Goal: Information Seeking & Learning: Compare options

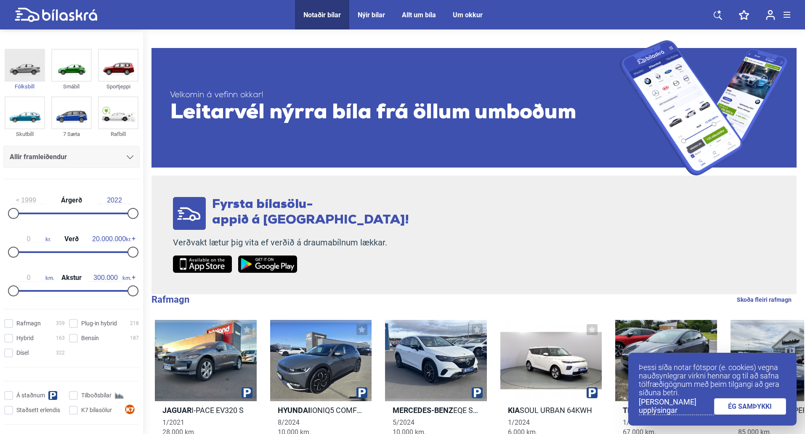
click at [26, 70] on img at bounding box center [24, 65] width 39 height 31
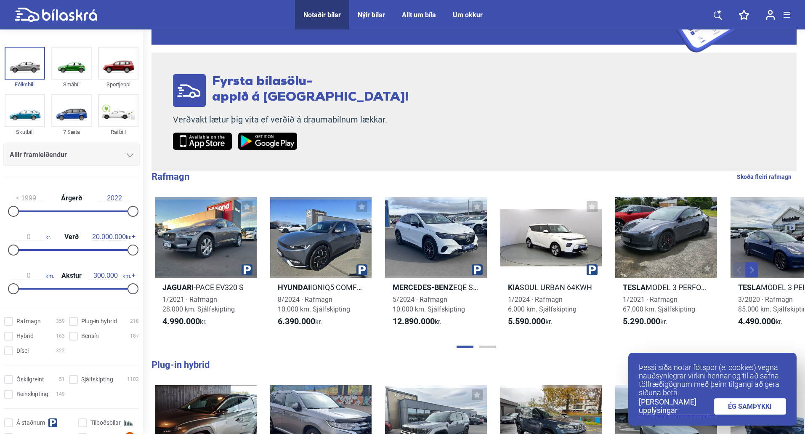
scroll to position [126, 0]
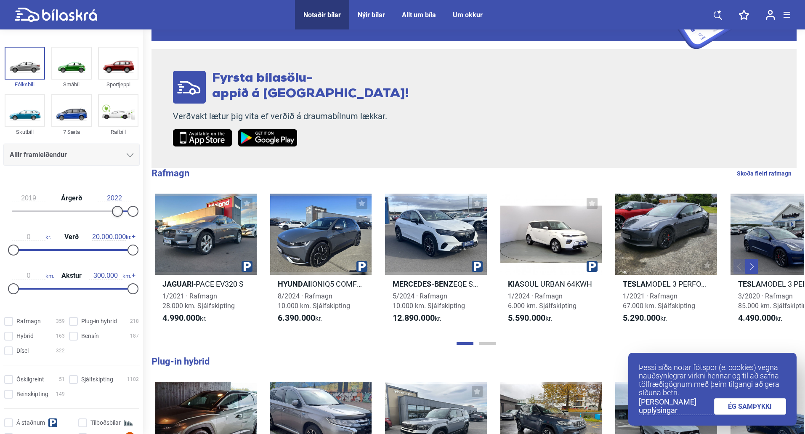
type input "2020"
drag, startPoint x: 13, startPoint y: 210, endPoint x: 121, endPoint y: 217, distance: 107.5
click at [121, 217] on div "2020 Árgerð 2022" at bounding box center [71, 203] width 136 height 39
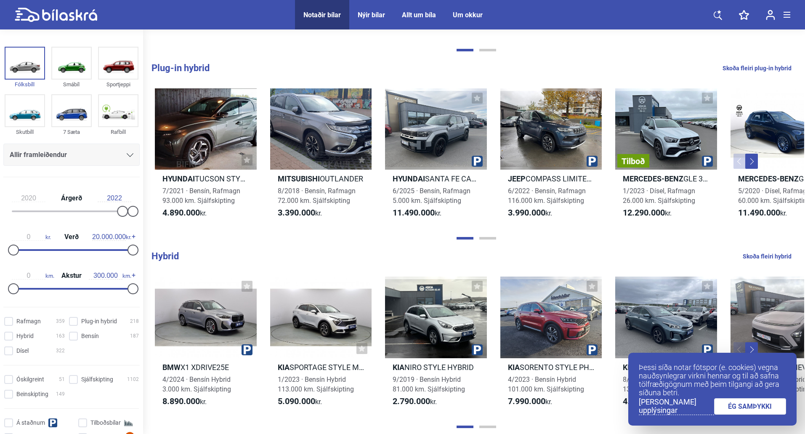
scroll to position [421, 0]
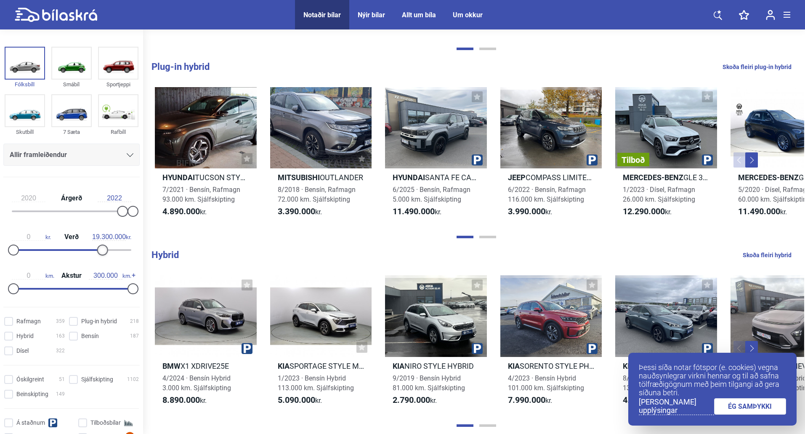
type input "20.000.000"
drag, startPoint x: 129, startPoint y: 251, endPoint x: 191, endPoint y: 254, distance: 61.9
click at [191, 254] on div "Fólksbíll Smábíl Sportjeppi Skutbíll 7 Sæta Rafbíll Allir framleiðendur [PERSON…" at bounding box center [402, 217] width 805 height 1212
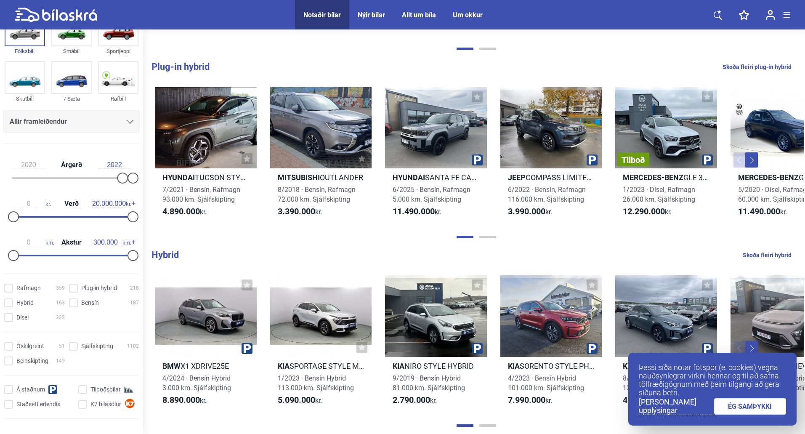
scroll to position [84, 0]
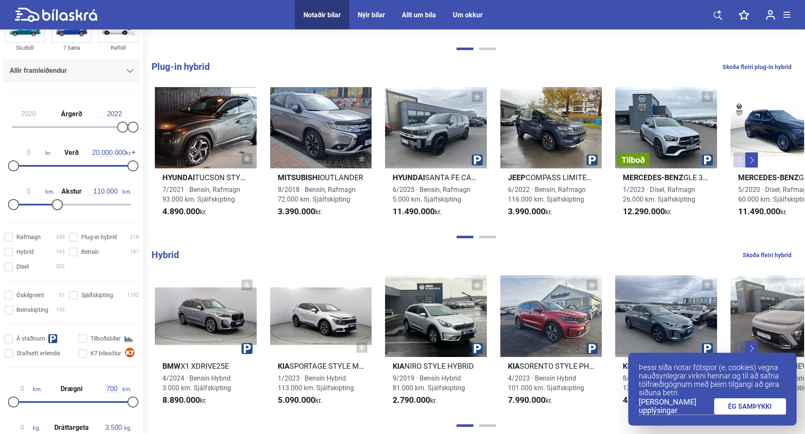
type input "100.000"
drag, startPoint x: 131, startPoint y: 206, endPoint x: 53, endPoint y: 204, distance: 77.4
click at [53, 204] on div at bounding box center [53, 204] width 11 height 11
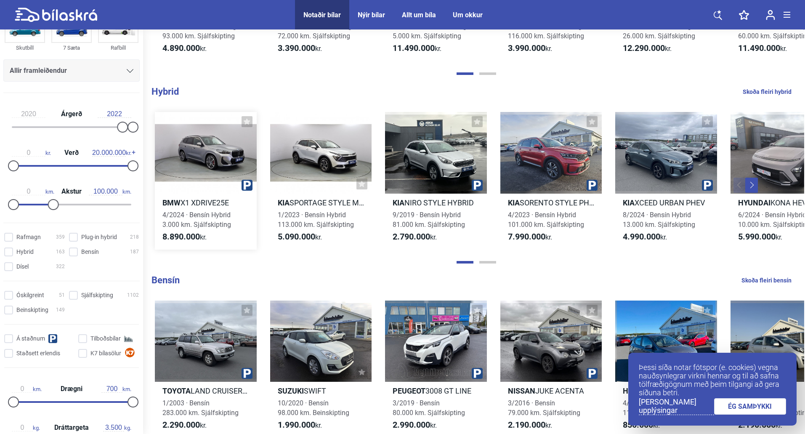
scroll to position [589, 0]
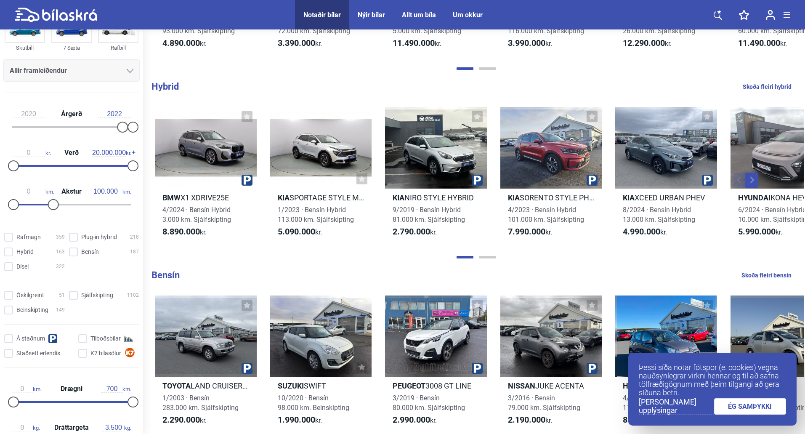
click at [744, 401] on link "ÉG SAMÞYKKI" at bounding box center [750, 406] width 72 height 16
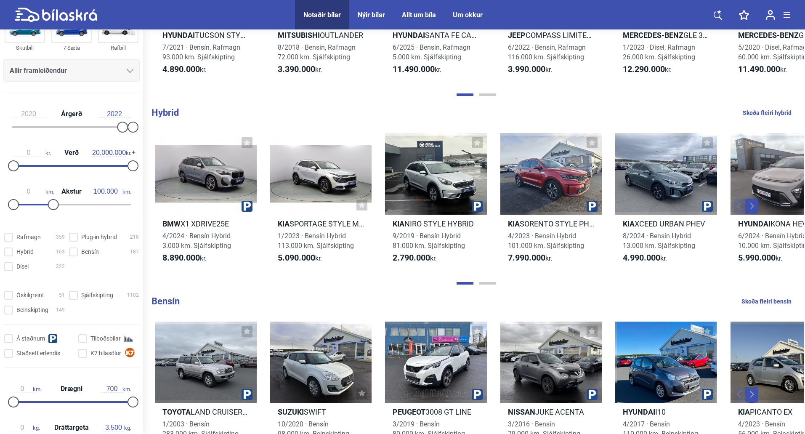
scroll to position [562, 0]
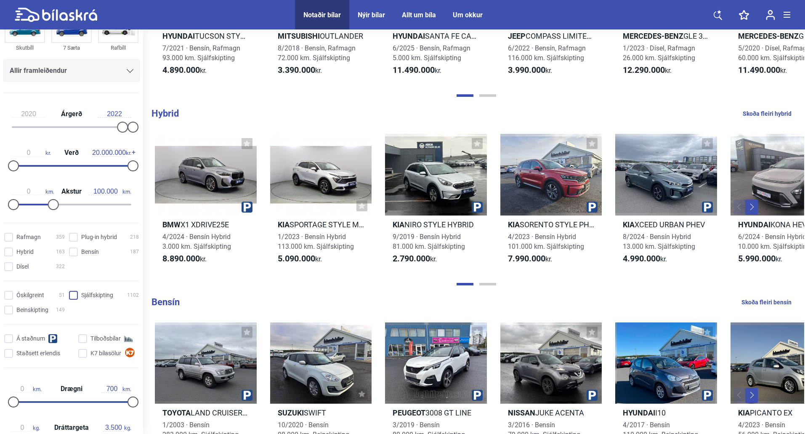
click at [72, 295] on input "Sjálfskipting 1102" at bounding box center [105, 295] width 70 height 9
checkbox input "true"
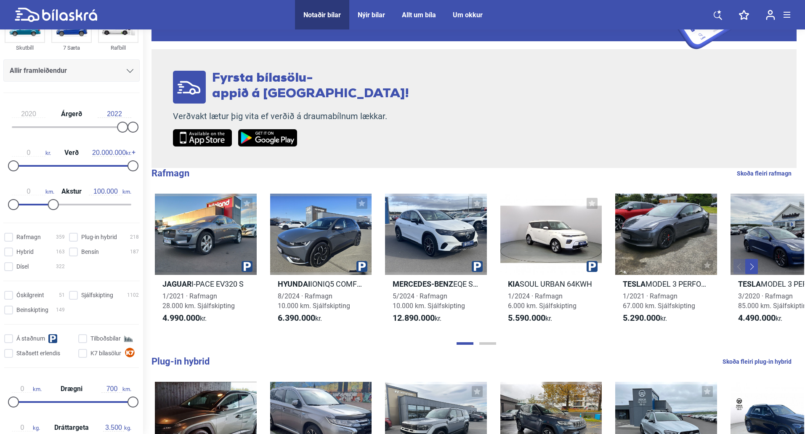
type input "1999"
type input "300.000"
checkbox input "false"
